Goal: Check status: Check status

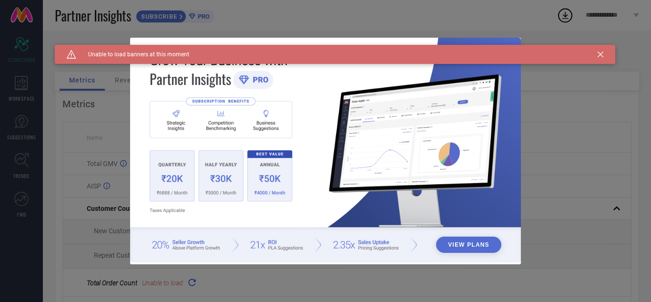
click at [600, 54] on icon at bounding box center [601, 54] width 6 height 6
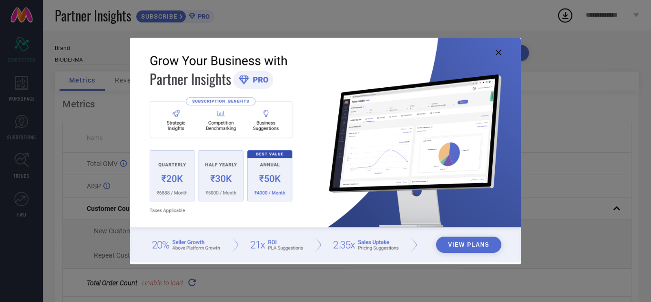
click at [499, 49] on img at bounding box center [325, 150] width 391 height 225
click at [500, 52] on icon at bounding box center [499, 53] width 6 height 6
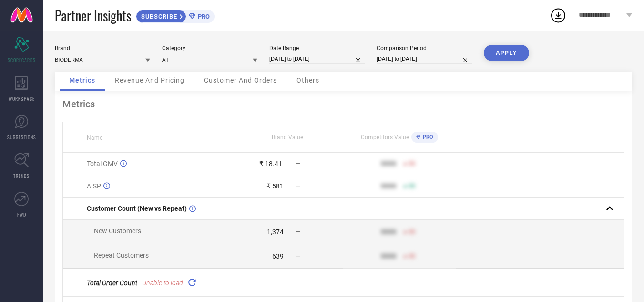
select select "8"
select select "2025"
select select "9"
select select "2025"
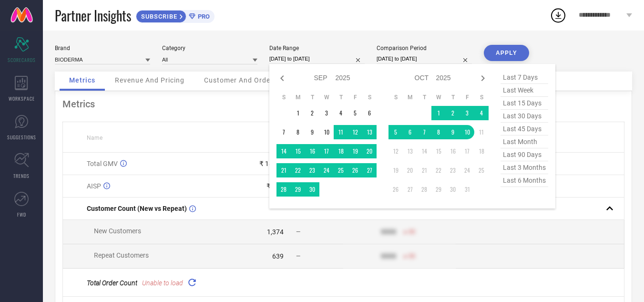
click at [283, 59] on input "[DATE] to [DATE]" at bounding box center [316, 59] width 95 height 10
click at [439, 113] on td "1" at bounding box center [438, 113] width 14 height 14
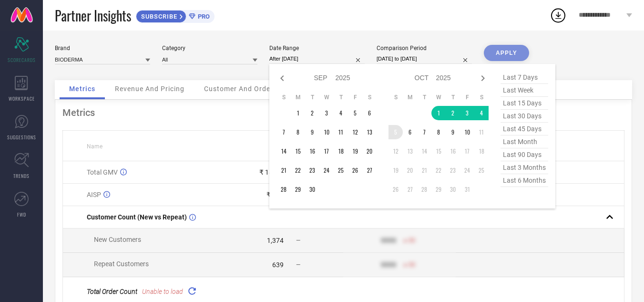
type input "[DATE] to [DATE]"
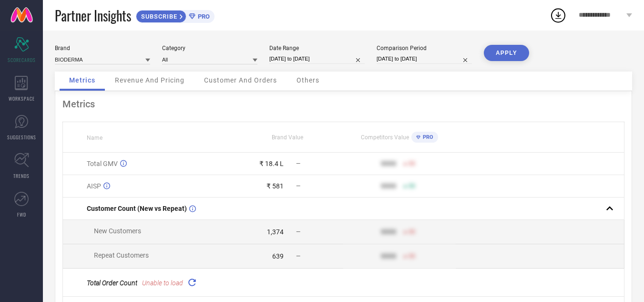
click at [501, 52] on button "APPLY" at bounding box center [506, 53] width 45 height 16
click at [328, 61] on input "[DATE] to [DATE]" at bounding box center [316, 59] width 95 height 10
select select "9"
select select "2025"
select select "10"
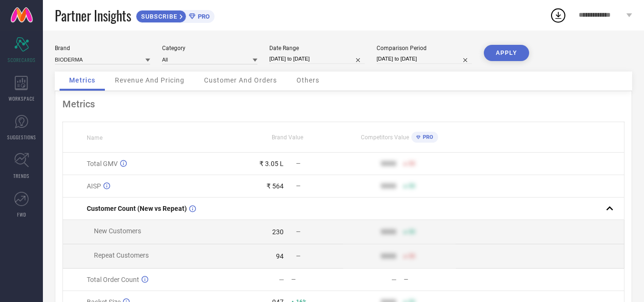
select select "2025"
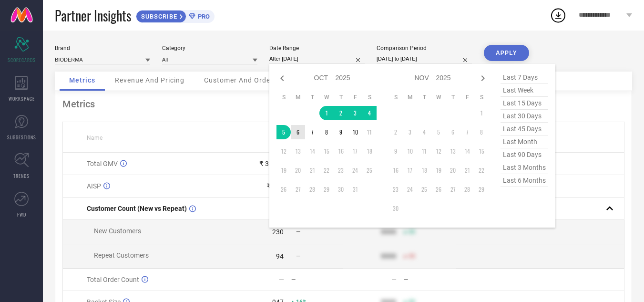
click at [294, 133] on td "6" at bounding box center [298, 132] width 14 height 14
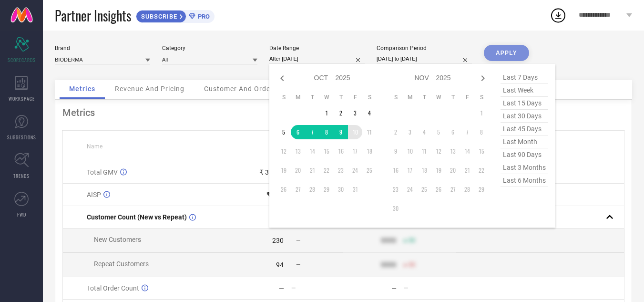
type input "[DATE] to [DATE]"
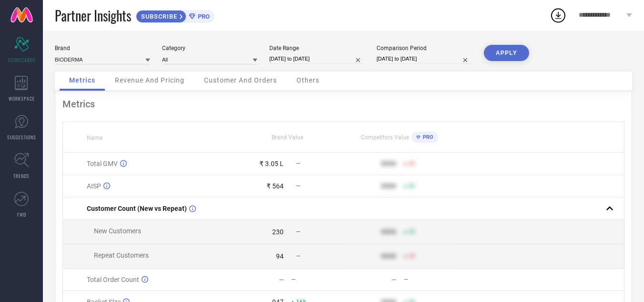
click at [510, 53] on button "APPLY" at bounding box center [506, 53] width 45 height 16
click at [592, 10] on div "**********" at bounding box center [605, 15] width 77 height 31
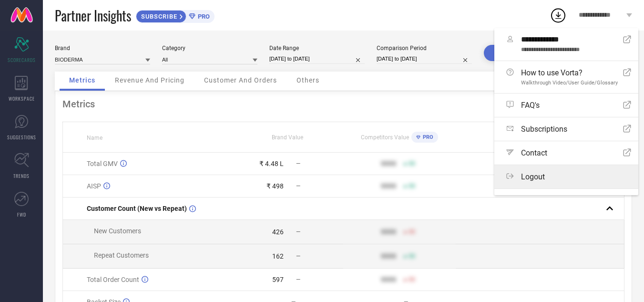
click at [557, 173] on div "Logout" at bounding box center [568, 176] width 125 height 9
click at [0, 0] on button "Logout" at bounding box center [0, 0] width 0 height 0
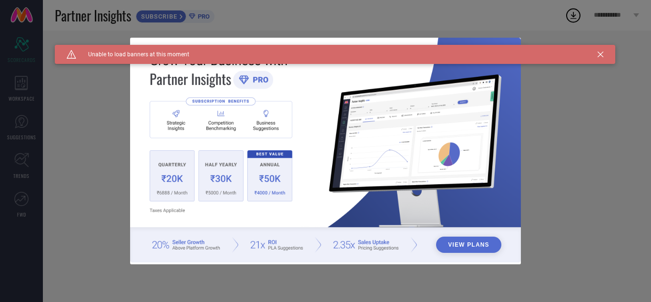
type input "All"
click at [600, 53] on icon at bounding box center [601, 54] width 6 height 6
